Goal: Find specific page/section: Find specific page/section

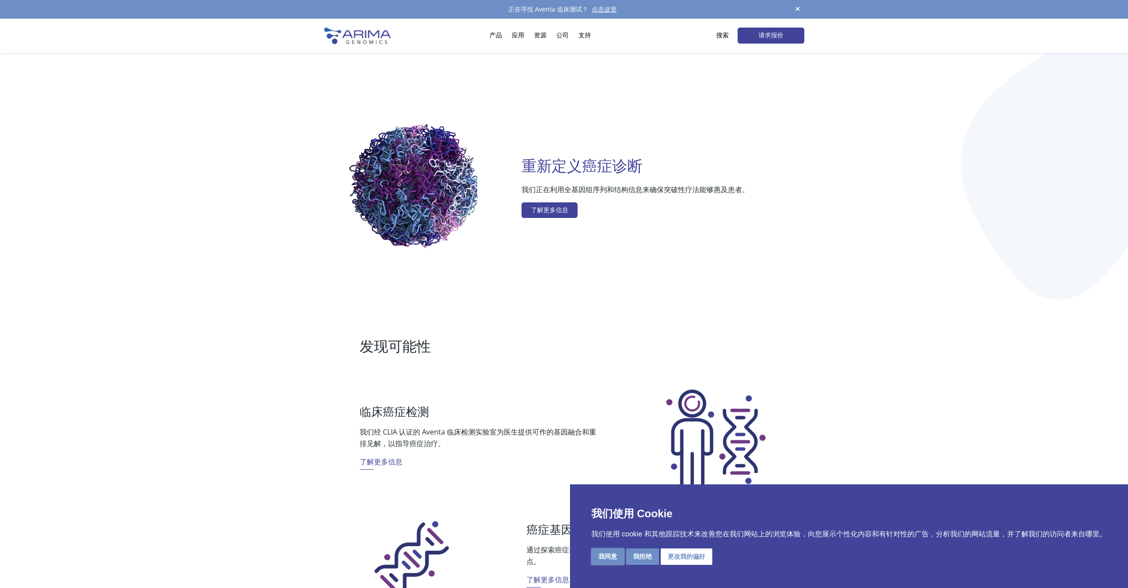
click at [611, 553] on button "我同意" at bounding box center [607, 556] width 33 height 16
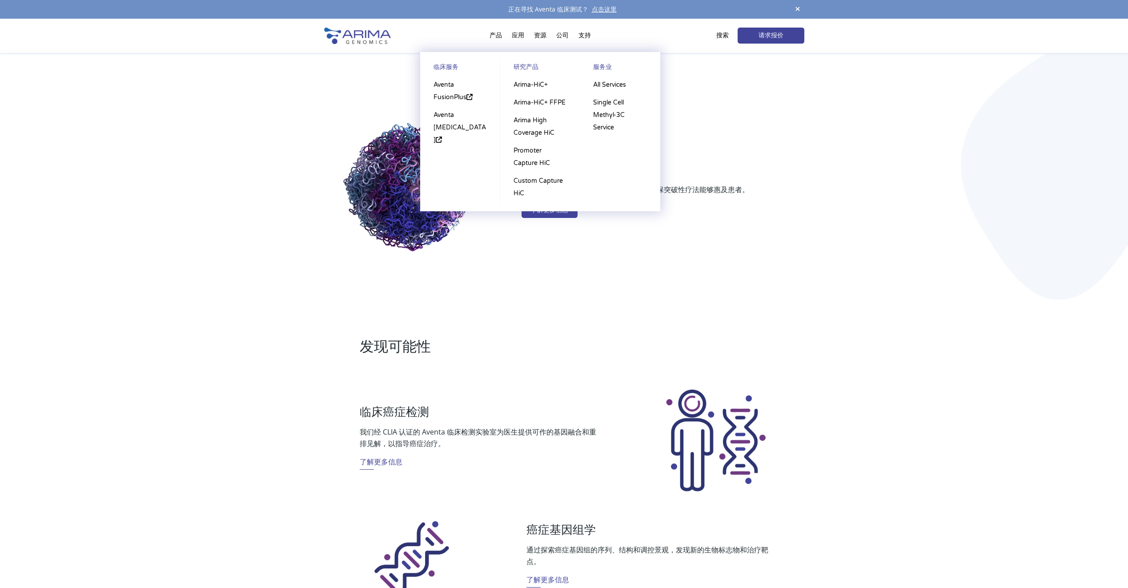
drag, startPoint x: 457, startPoint y: 154, endPoint x: 451, endPoint y: 160, distance: 8.8
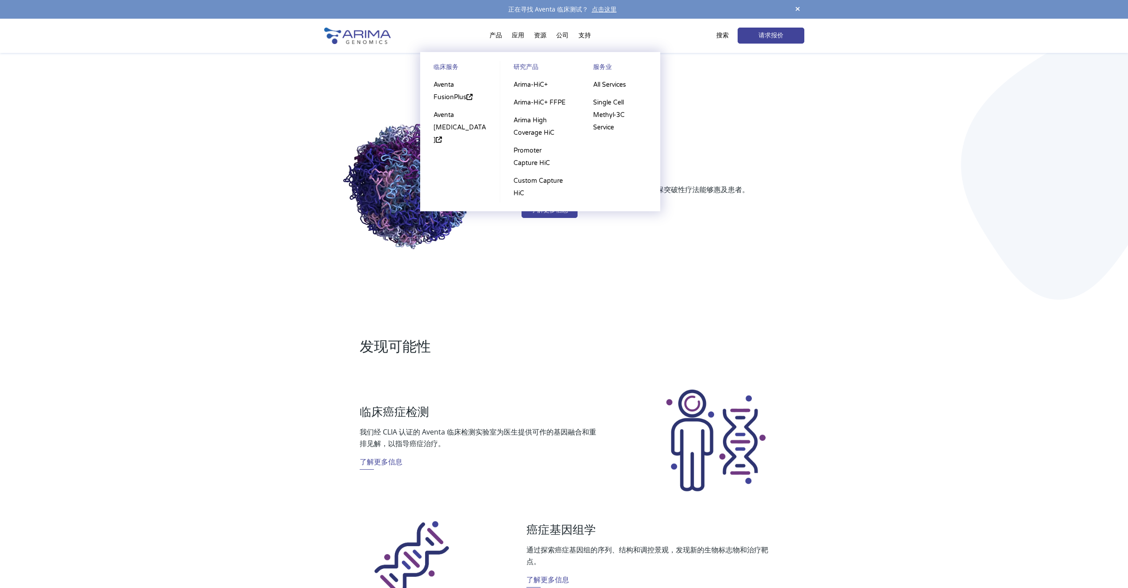
click at [451, 160] on ul "临床服务 Aventa FusionPlus Aventa Lymphoma 研究产品 Arima-HiC+ Arima-HiC+ FFPE Arima Hi…" at bounding box center [540, 131] width 240 height 159
click at [453, 95] on font "Aventa FusionPlus" at bounding box center [449, 91] width 33 height 20
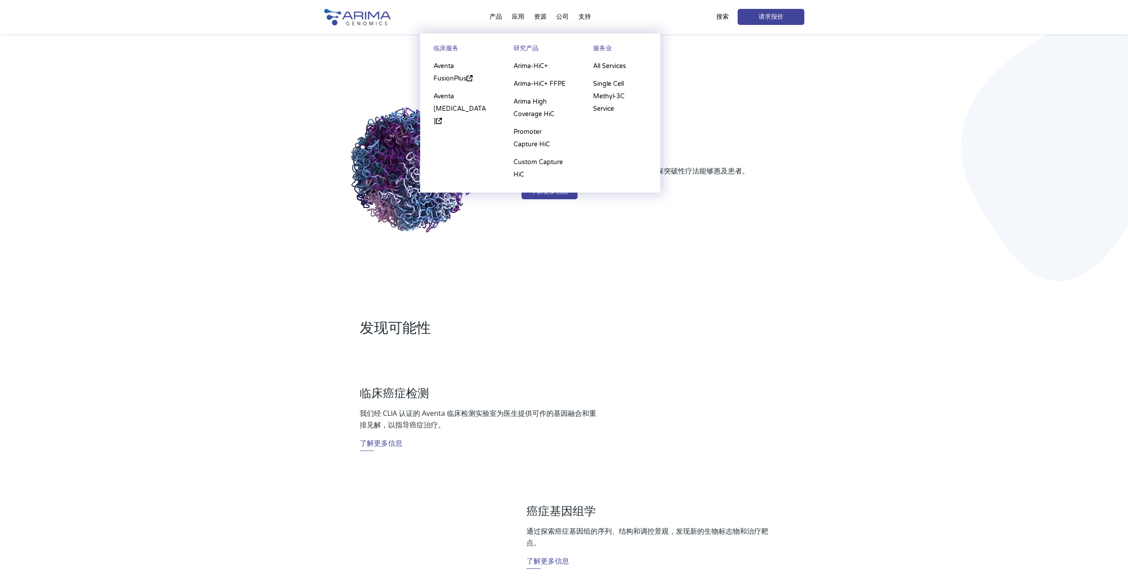
click at [491, 17] on li "产品 临床服务 Aventa FusionPlus Aventa Lymphoma 研究产品 Arima-HiC+ Arima-HiC+ FFPE Arima…" at bounding box center [496, 19] width 22 height 30
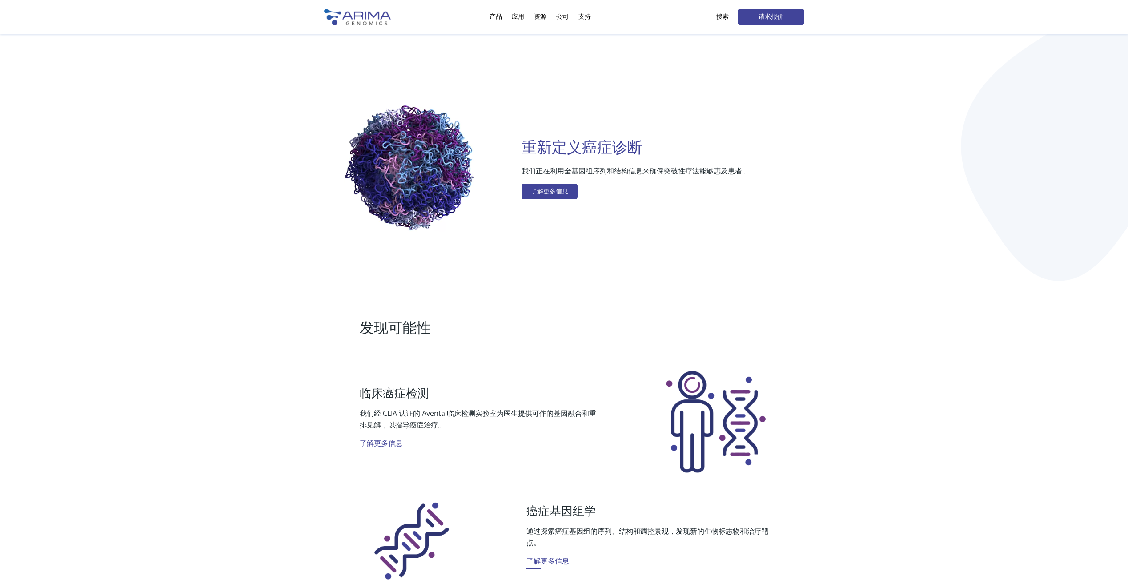
click at [714, 14] on div "请求报价 搜索" at bounding box center [732, 17] width 144 height 16
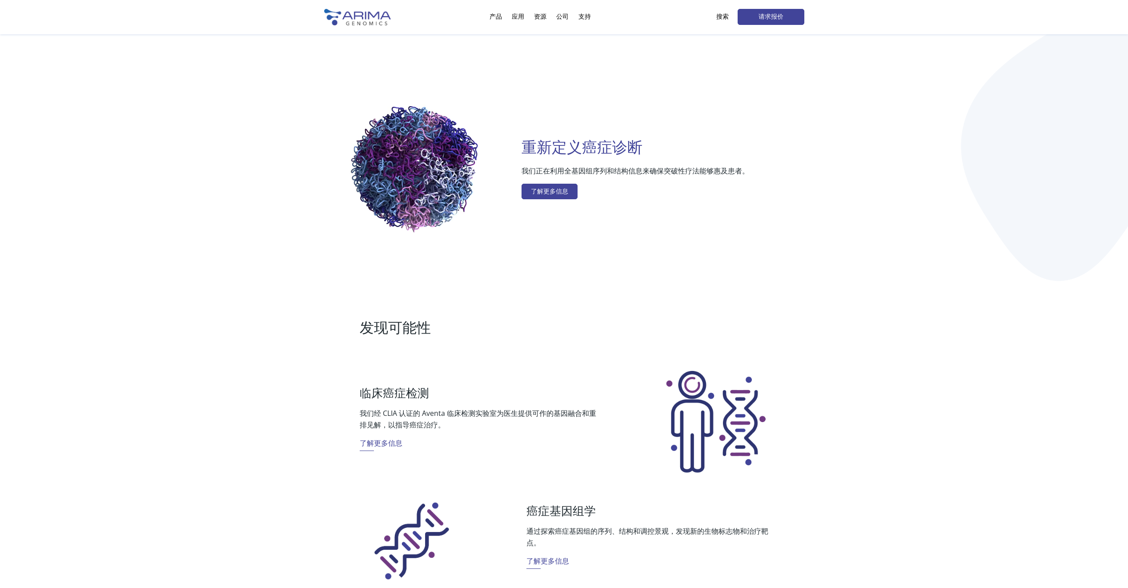
click at [717, 15] on p "搜索" at bounding box center [722, 17] width 12 height 12
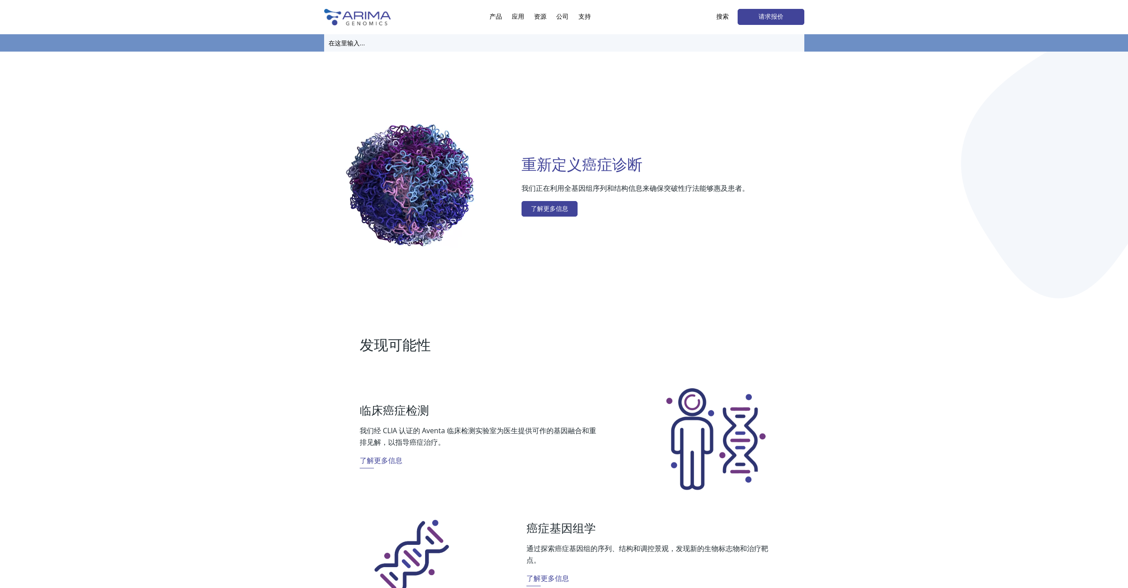
click at [485, 41] on input "text" at bounding box center [564, 42] width 480 height 17
paste input "REC-4881"
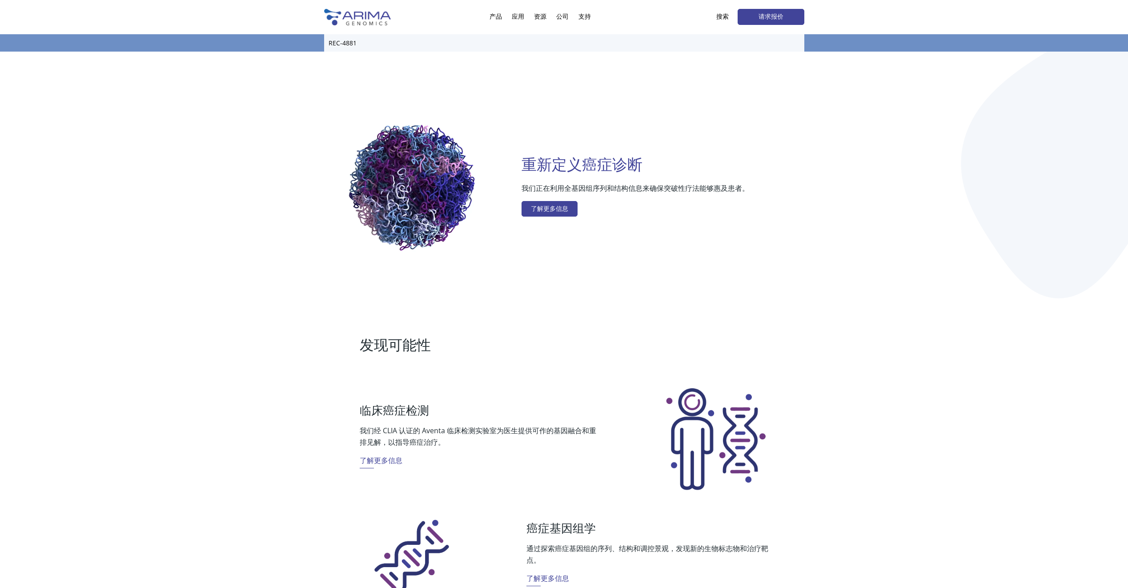
type input "REC-4881"
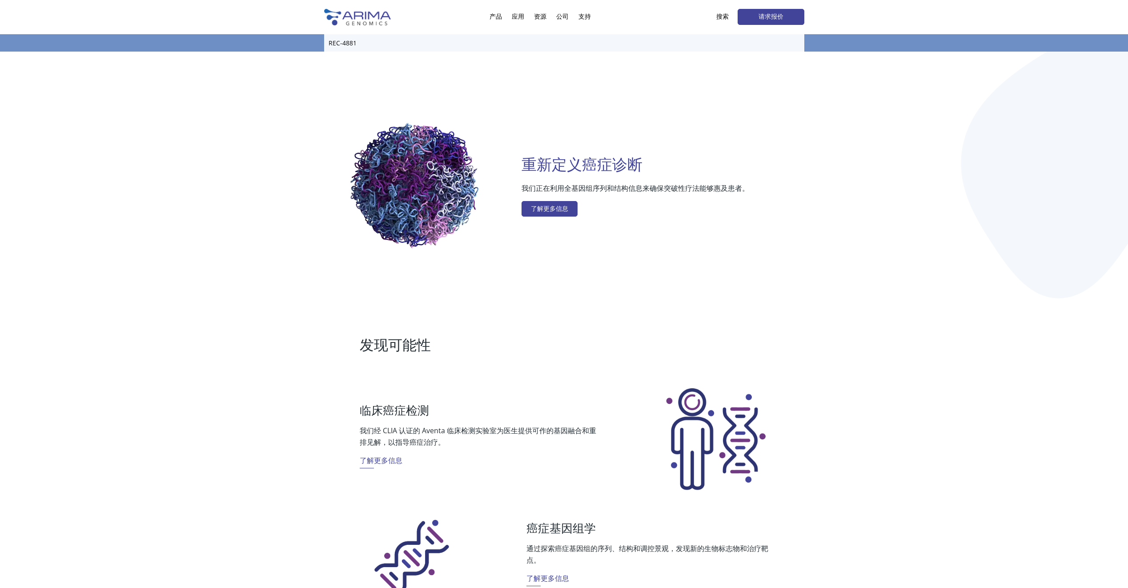
click input "Search" at bounding box center [0, 0] width 0 height 0
